Goal: Task Accomplishment & Management: Manage account settings

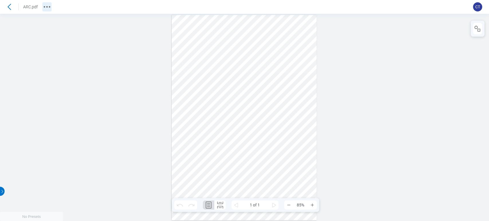
click at [50, 7] on icon "More actions" at bounding box center [46, 6] width 9 height 9
click at [482, 36] on div at bounding box center [477, 29] width 14 height 16
click at [483, 30] on div at bounding box center [477, 29] width 14 height 16
click at [479, 27] on icon "button" at bounding box center [477, 28] width 7 height 7
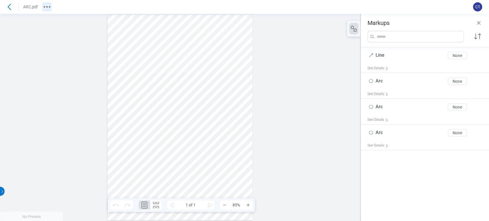
click at [42, 6] on icon "More actions" at bounding box center [46, 6] width 9 height 9
click at [11, 7] on icon at bounding box center [9, 6] width 9 height 9
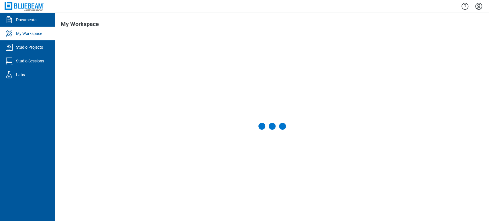
click at [481, 8] on icon "Settings" at bounding box center [478, 6] width 7 height 7
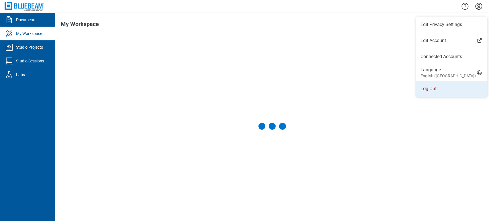
click at [431, 81] on li "Log Out" at bounding box center [451, 89] width 71 height 16
